Goal: Navigation & Orientation: Find specific page/section

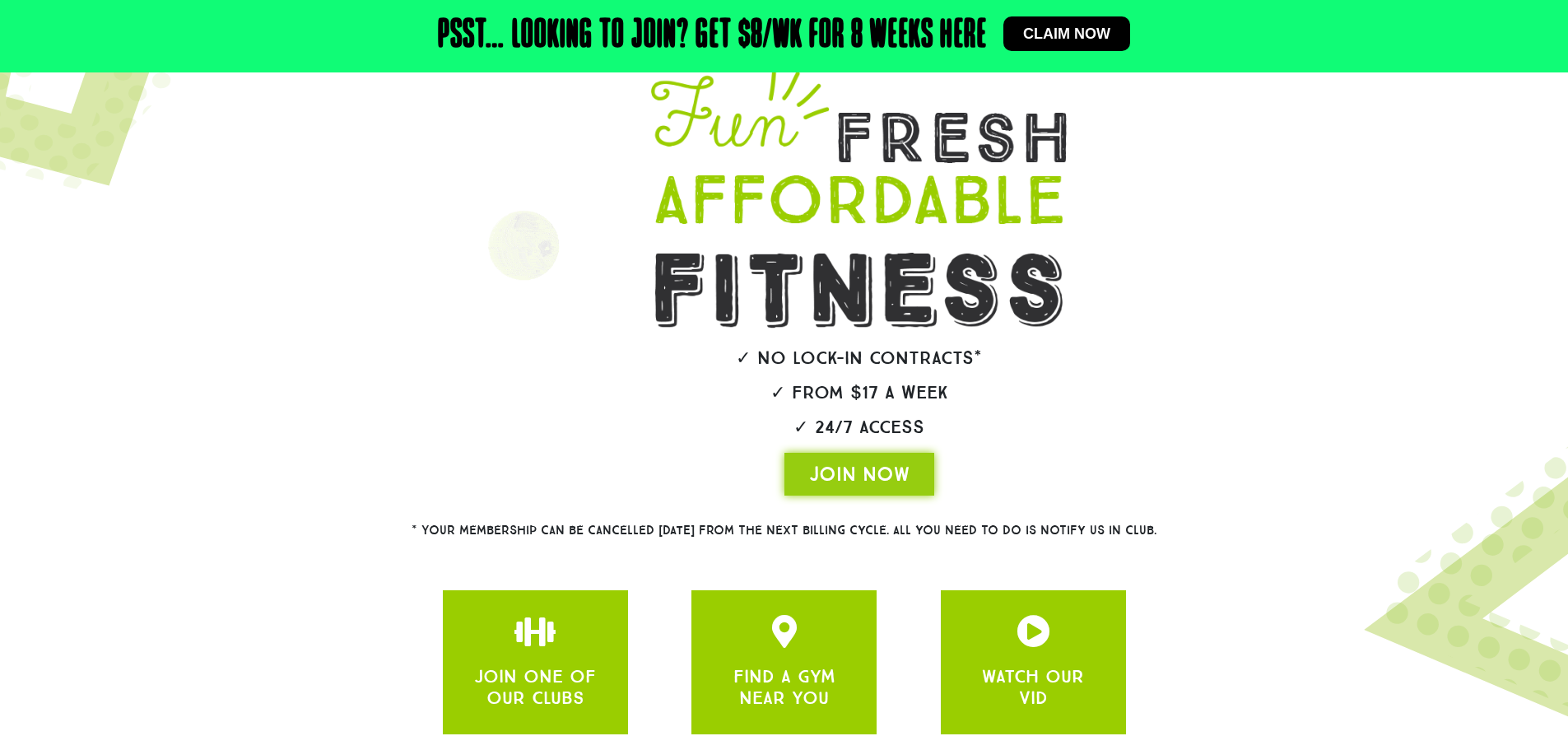
scroll to position [268, 0]
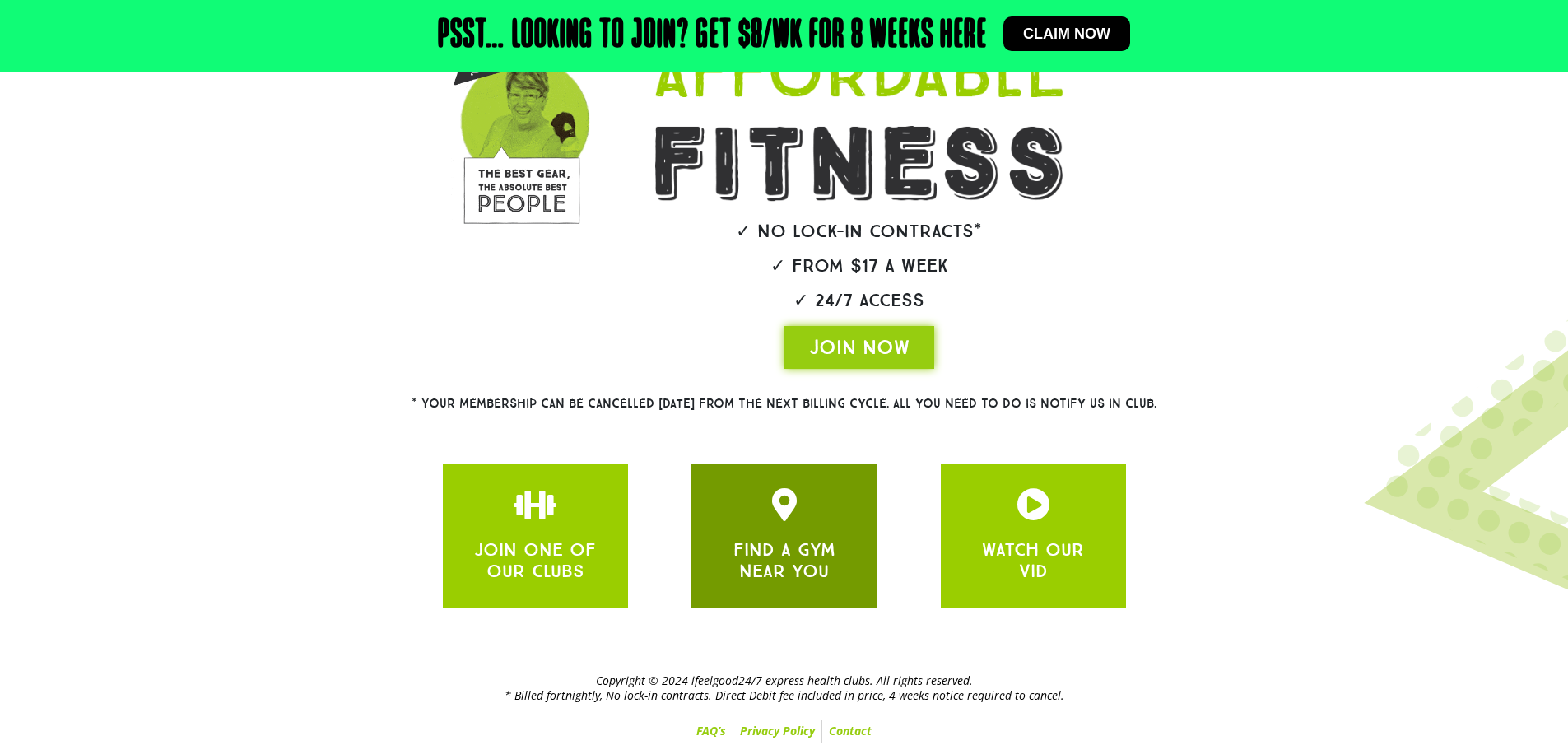
click at [816, 518] on div at bounding box center [784, 507] width 136 height 39
click at [762, 539] on link "FIND A GYM NEAR YOU" at bounding box center [784, 561] width 102 height 44
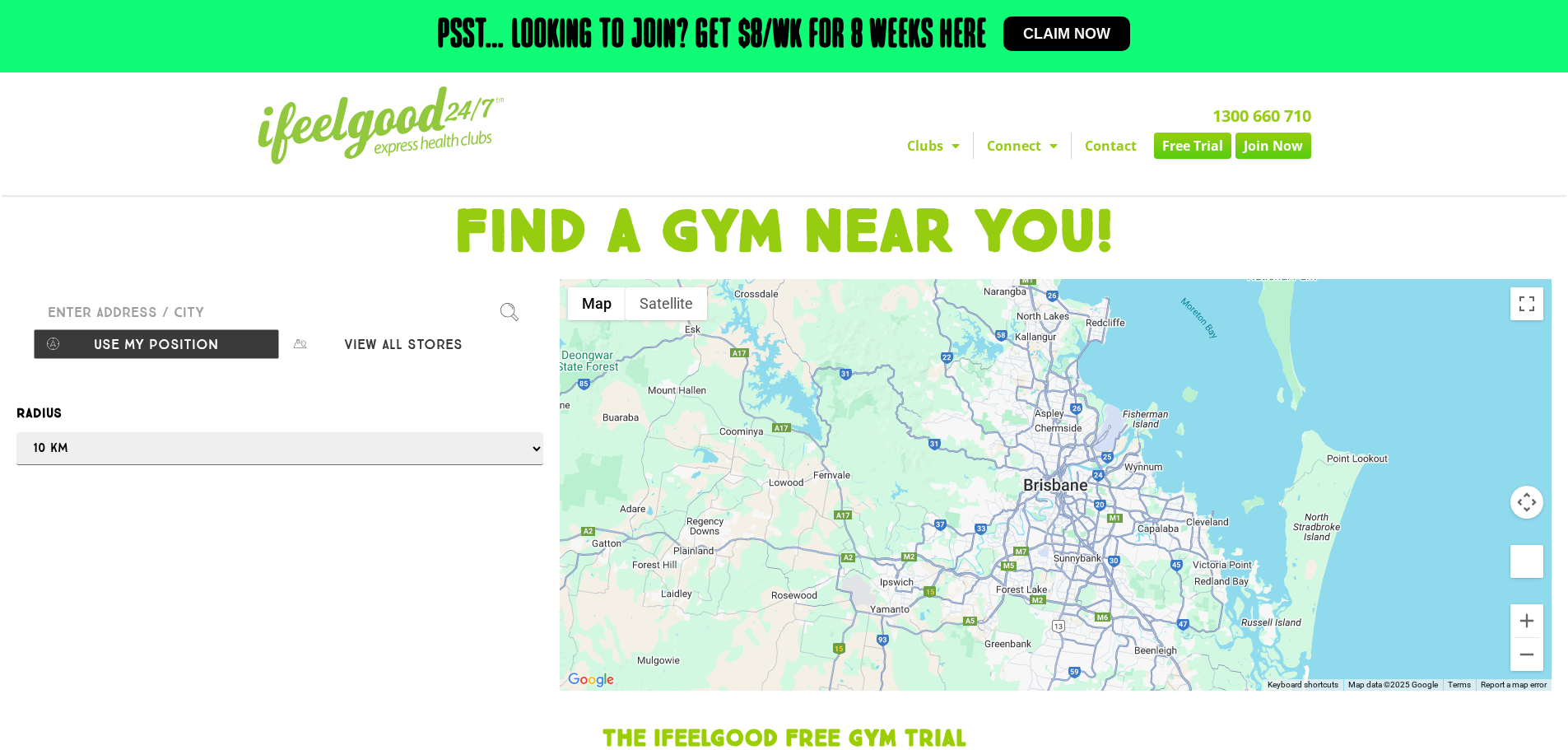
click at [168, 300] on input "Please enter a valid address" at bounding box center [280, 312] width 494 height 33
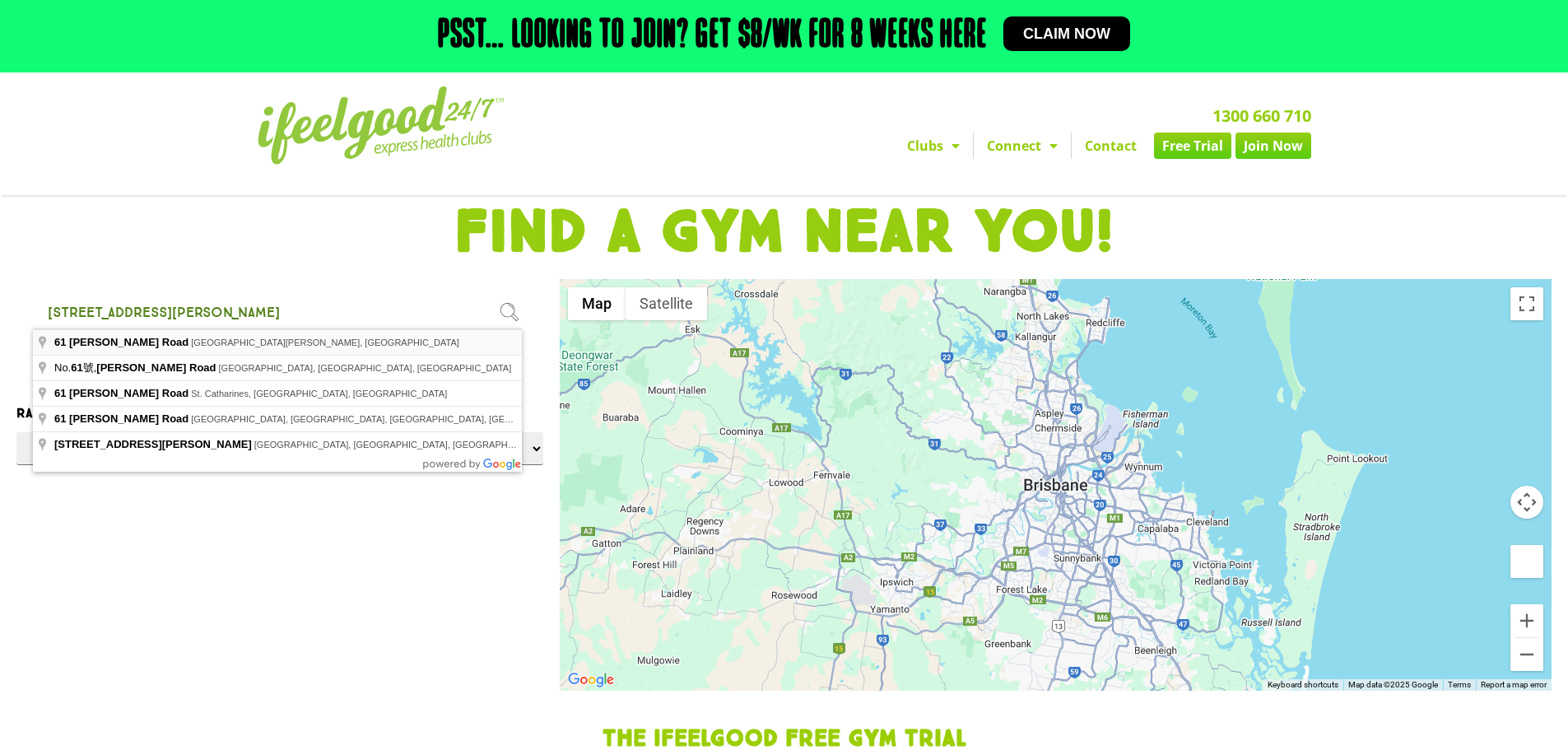
type input "[STREET_ADDRESS][PERSON_NAME][PERSON_NAME]"
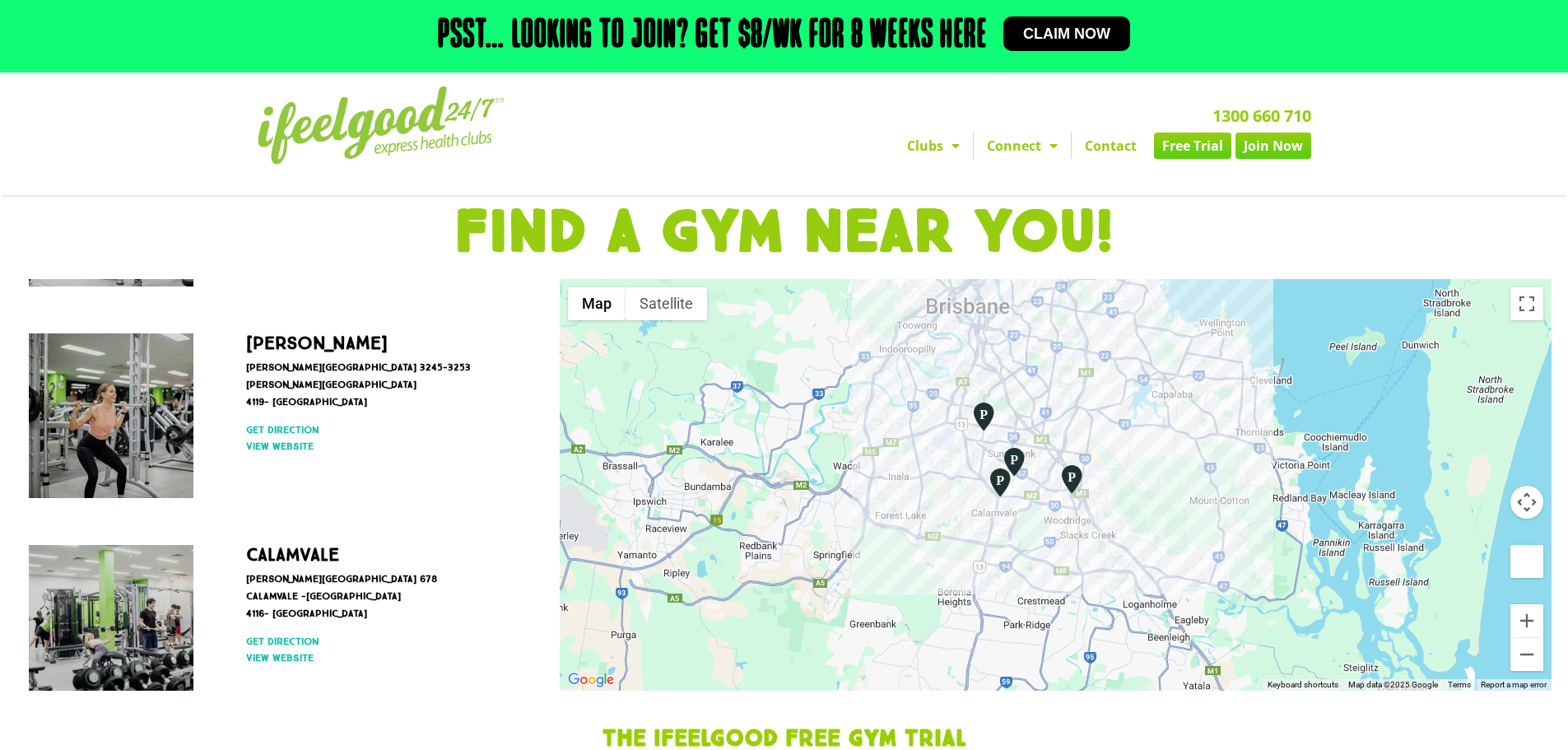
scroll to position [628, 0]
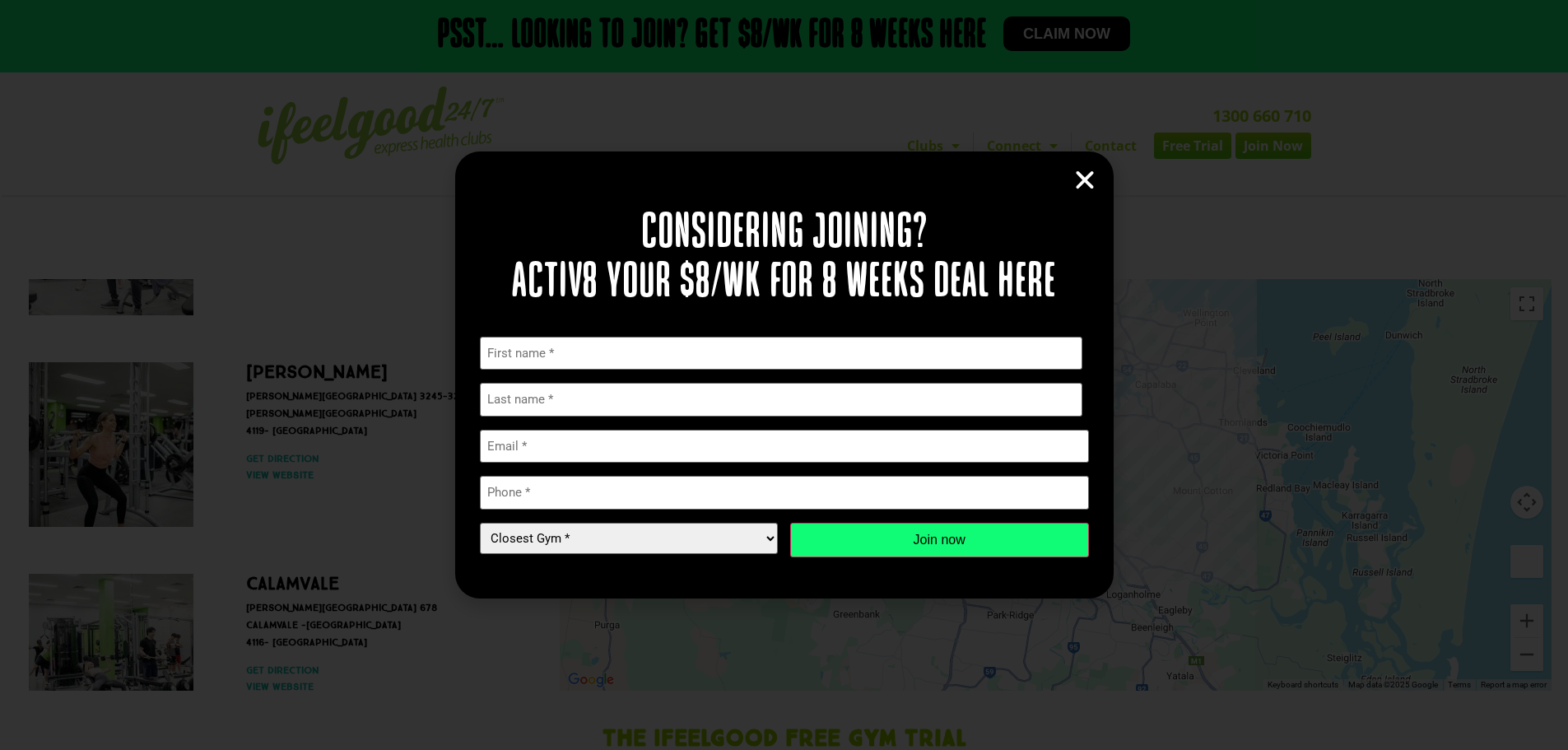
click at [1082, 178] on icon "Close" at bounding box center [1085, 180] width 25 height 25
